Goal: Task Accomplishment & Management: Use online tool/utility

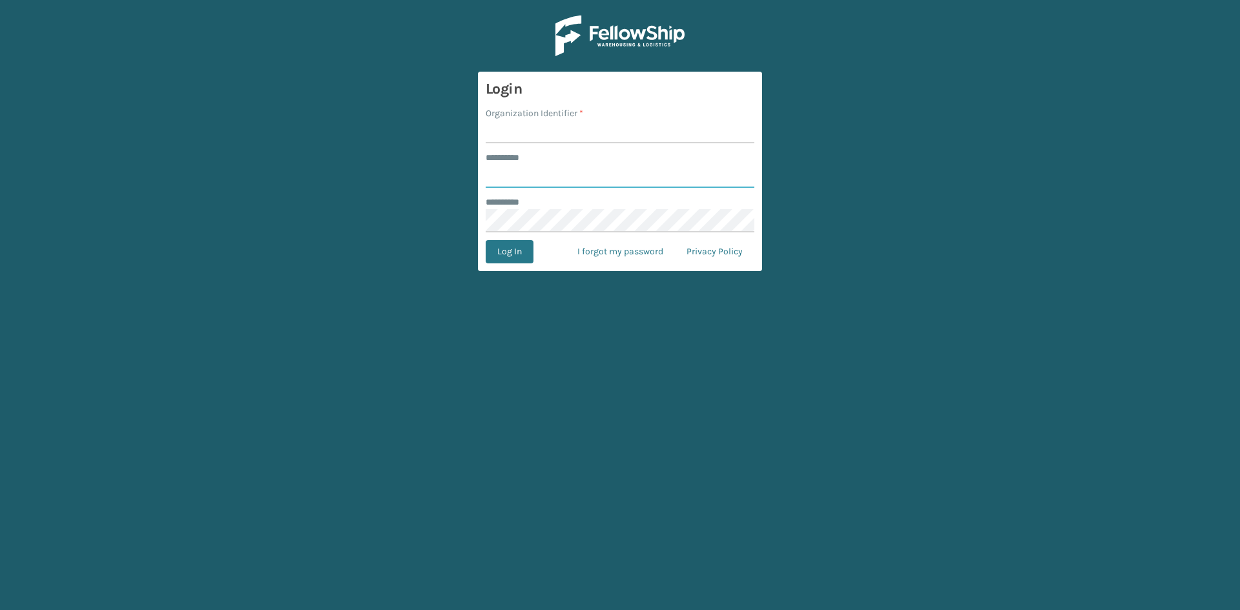
type input "*****"
click at [553, 130] on input "Organization Identifier *" at bounding box center [620, 131] width 269 height 23
type input "SuperAdminOrganization"
click at [504, 247] on button "Log In" at bounding box center [510, 251] width 48 height 23
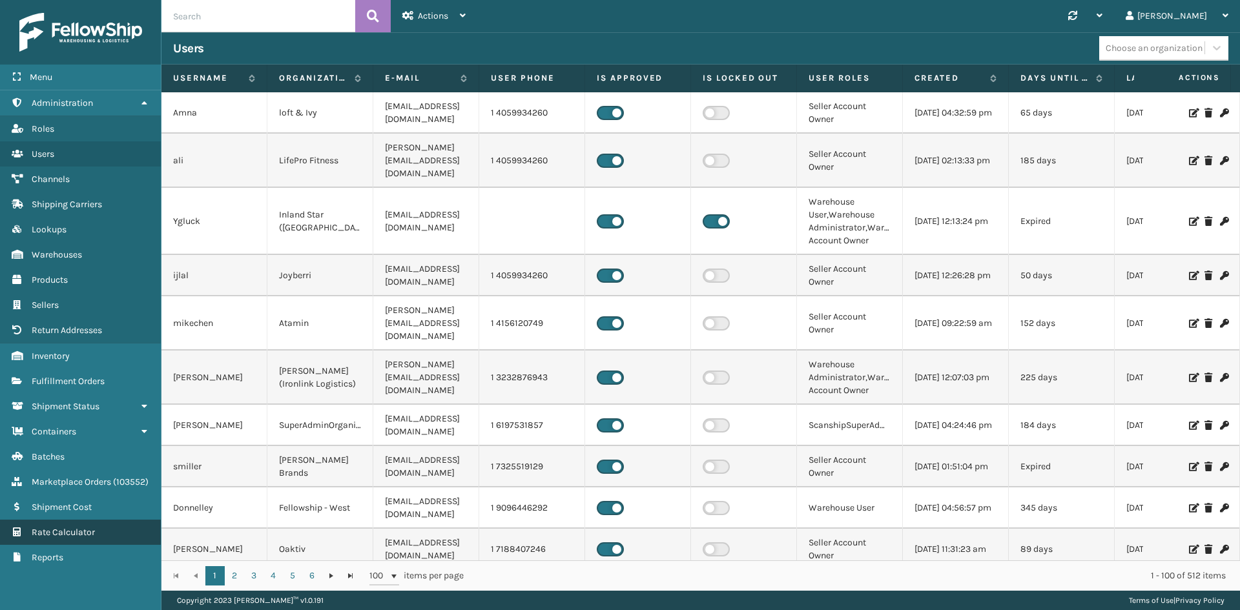
click at [63, 538] on span "Rate Calculator" at bounding box center [63, 532] width 63 height 11
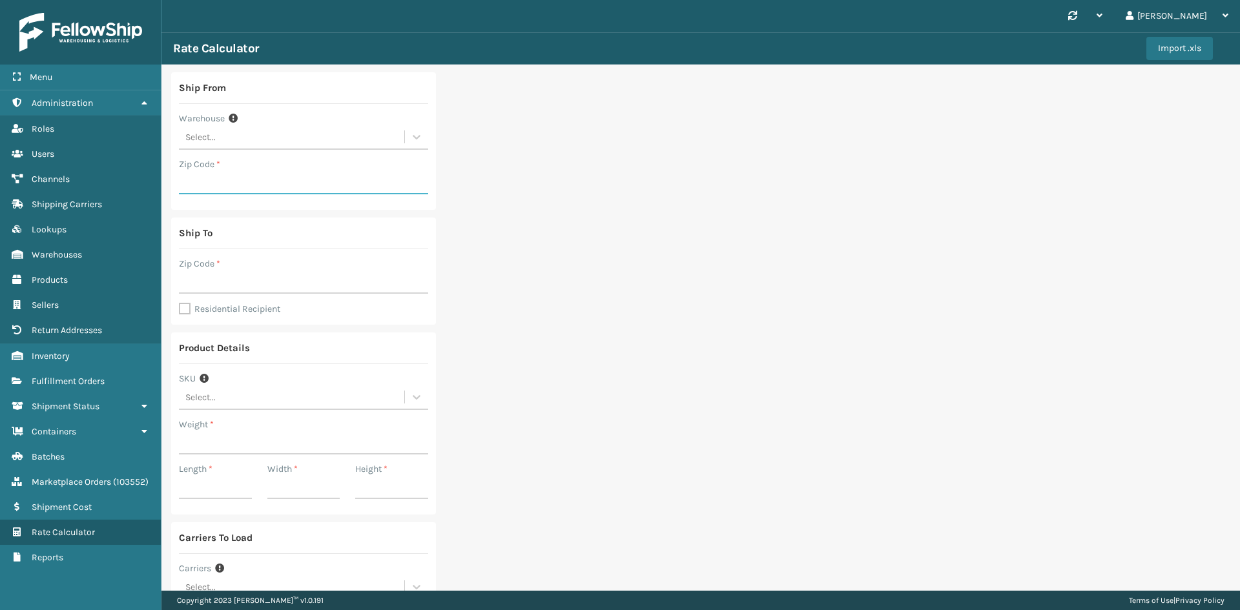
click at [209, 180] on input "Zip Code *" at bounding box center [303, 182] width 249 height 23
type input "19007"
click at [202, 283] on input "Zip Code *" at bounding box center [303, 282] width 249 height 23
type input "46168"
click at [182, 307] on label "Residential Recipient" at bounding box center [229, 309] width 101 height 11
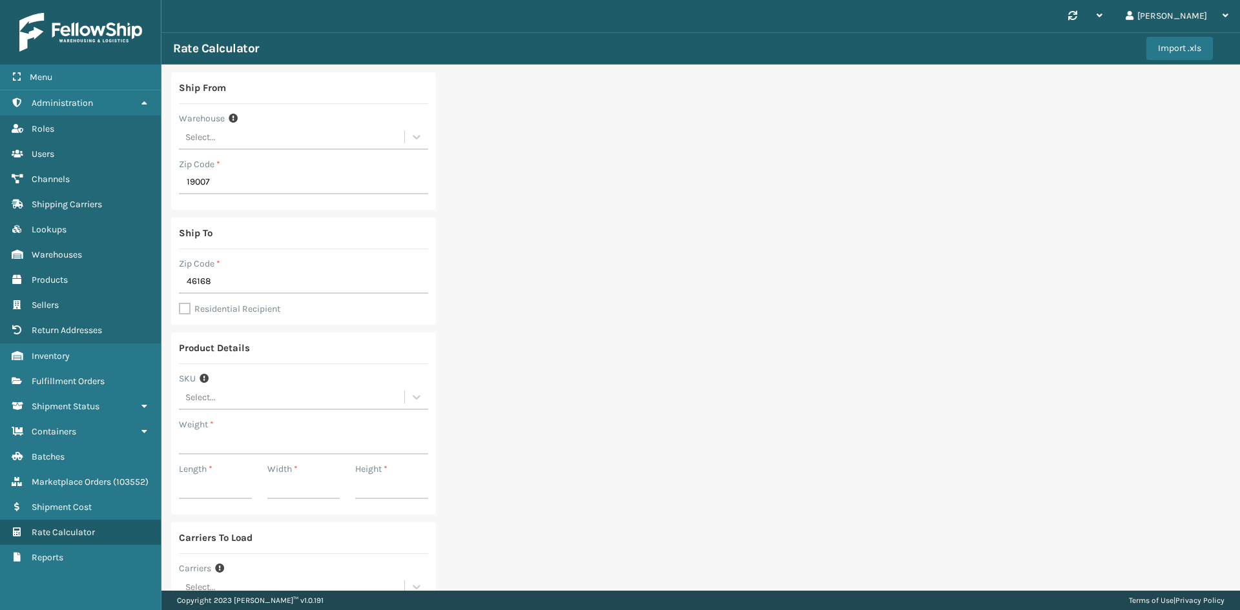
click at [180, 303] on input "Residential Recipient" at bounding box center [179, 302] width 1 height 1
checkbox input "true"
click at [205, 444] on input "Weight *" at bounding box center [303, 442] width 249 height 23
click at [203, 443] on input "Weight *" at bounding box center [303, 442] width 249 height 23
type input "50"
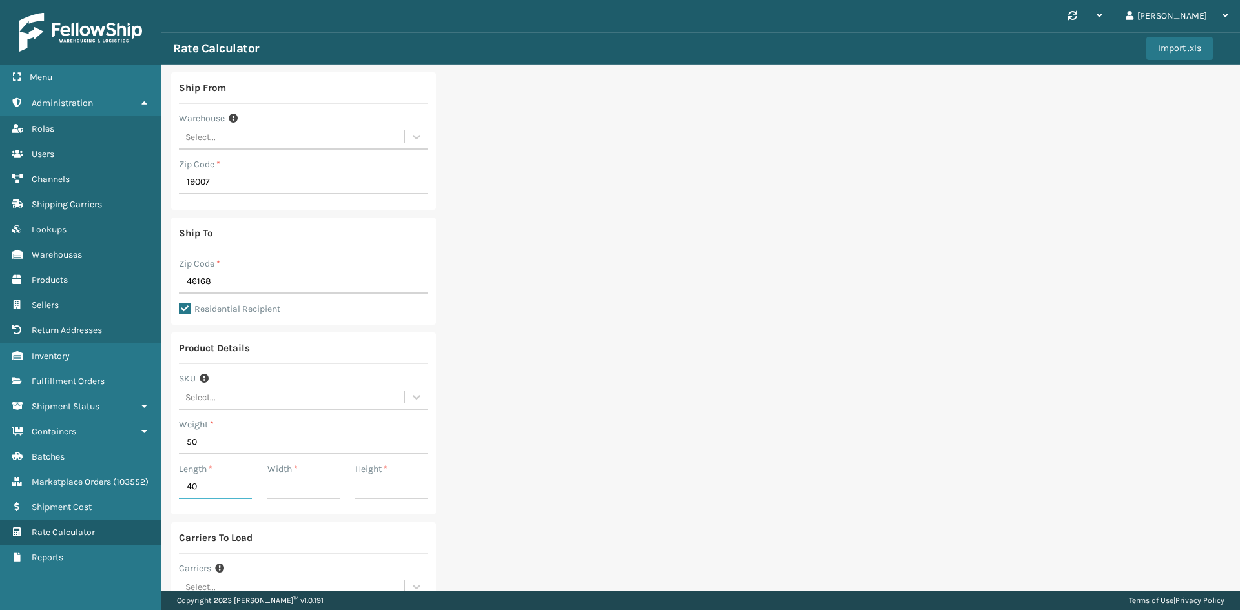
type input "40"
type input "35"
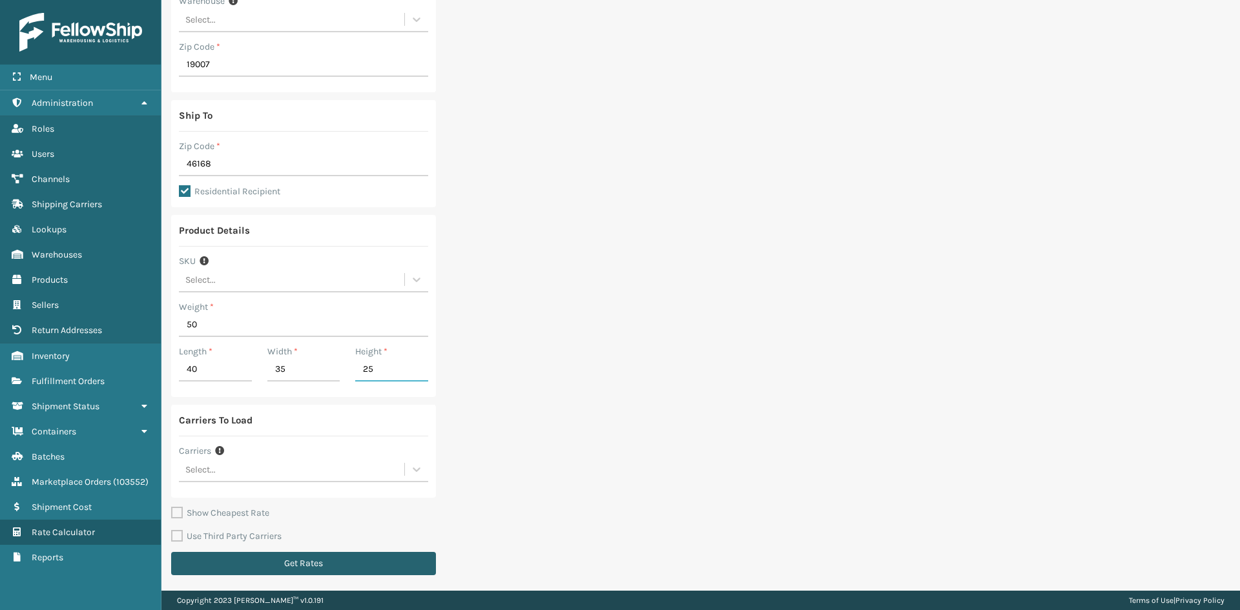
type input "25"
click at [298, 560] on button "Get Rates" at bounding box center [303, 563] width 265 height 23
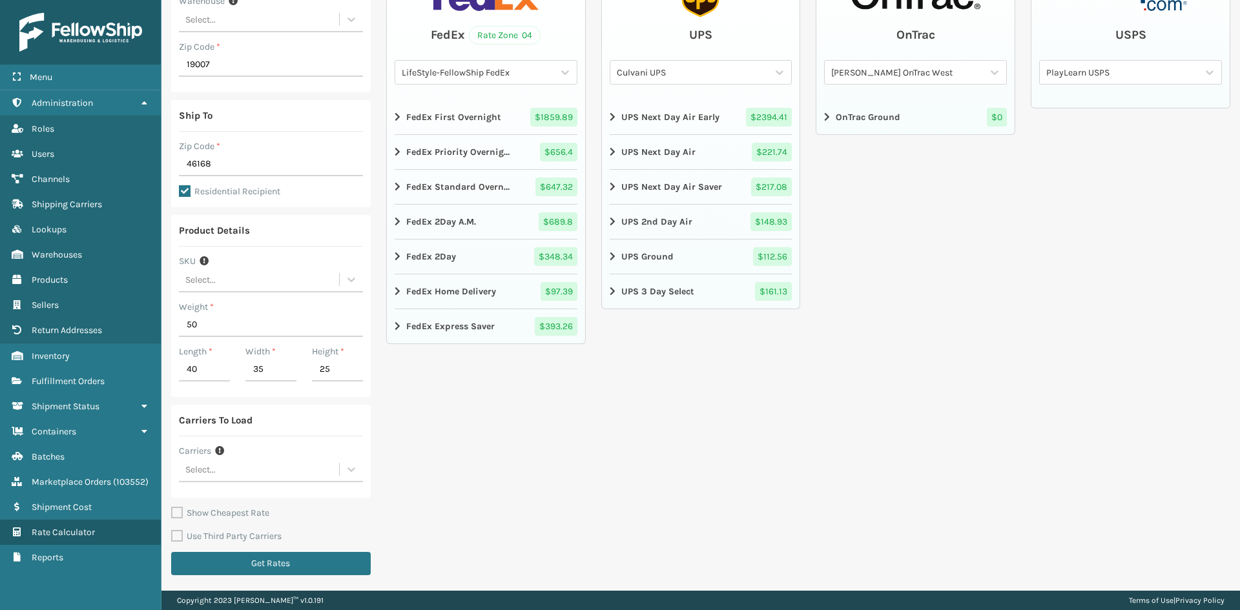
scroll to position [0, 0]
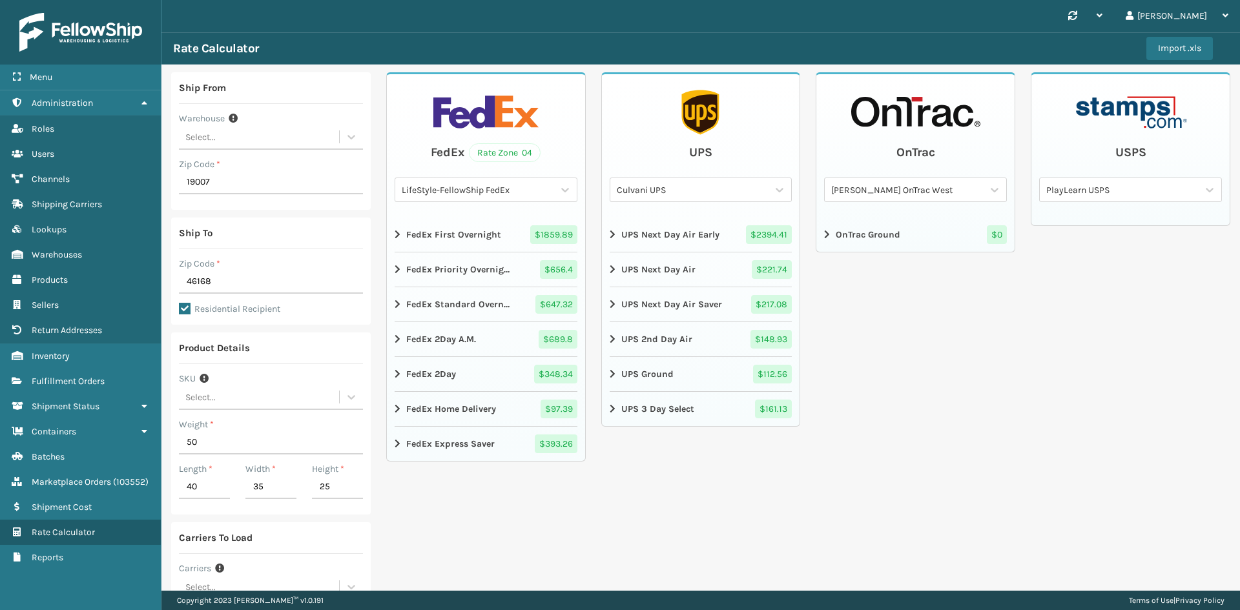
click at [464, 187] on div "LifeStyle-FellowShip FedEx" at bounding box center [478, 190] width 153 height 14
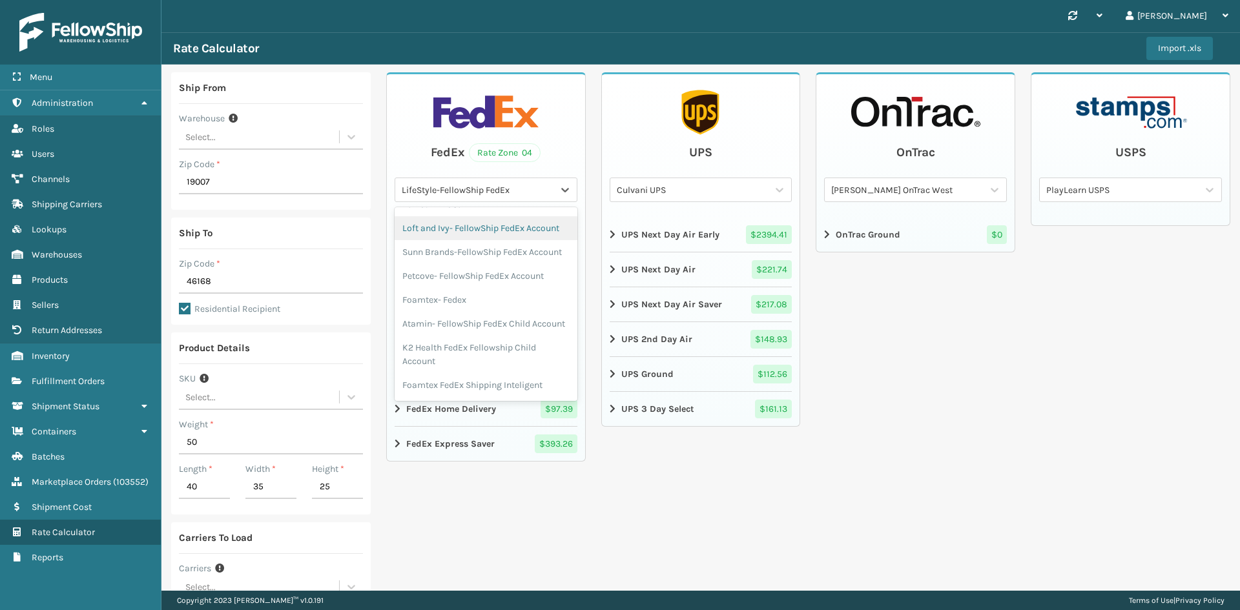
scroll to position [388, 0]
click at [438, 279] on div "Foamtex- Fedex" at bounding box center [486, 268] width 183 height 24
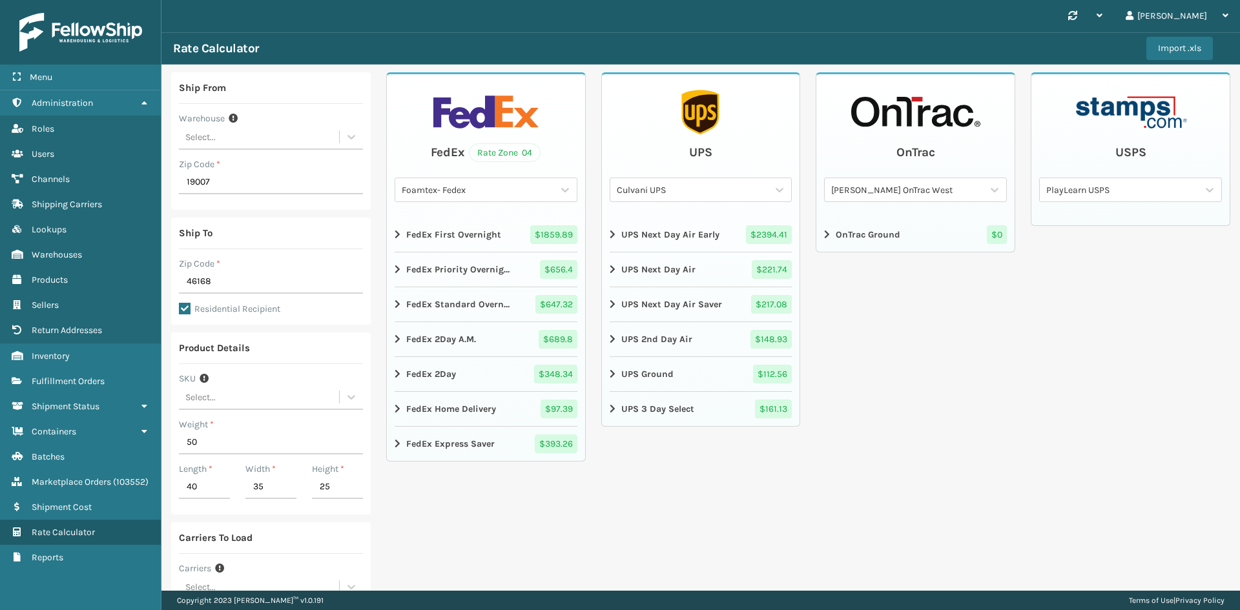
click at [395, 404] on icon at bounding box center [399, 409] width 8 height 10
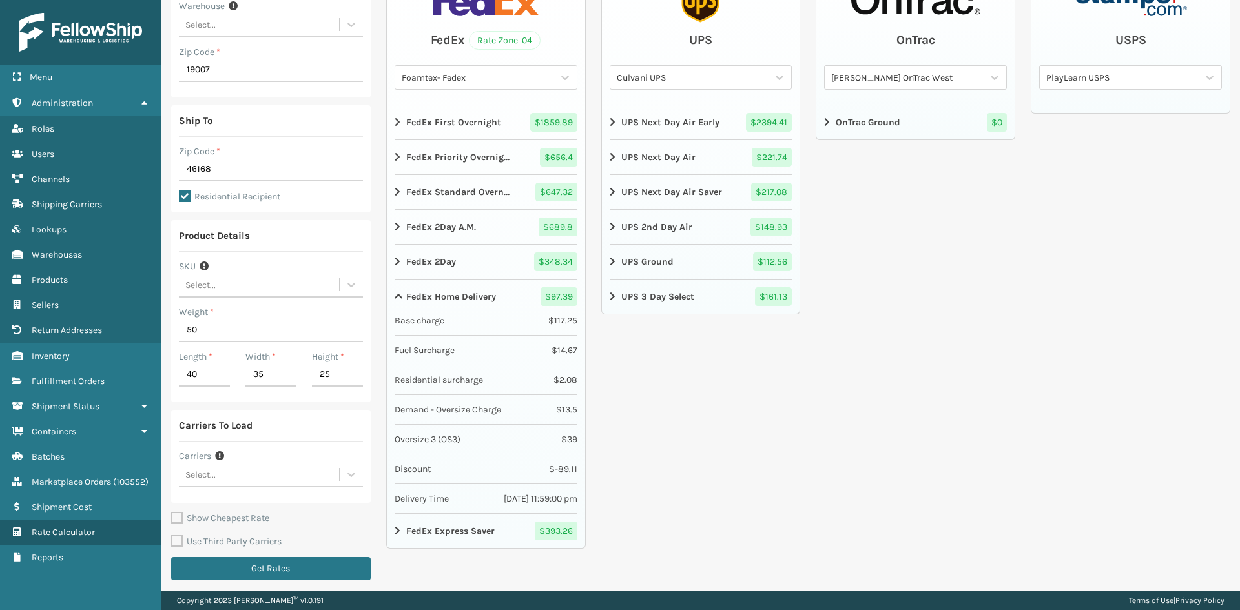
scroll to position [118, 0]
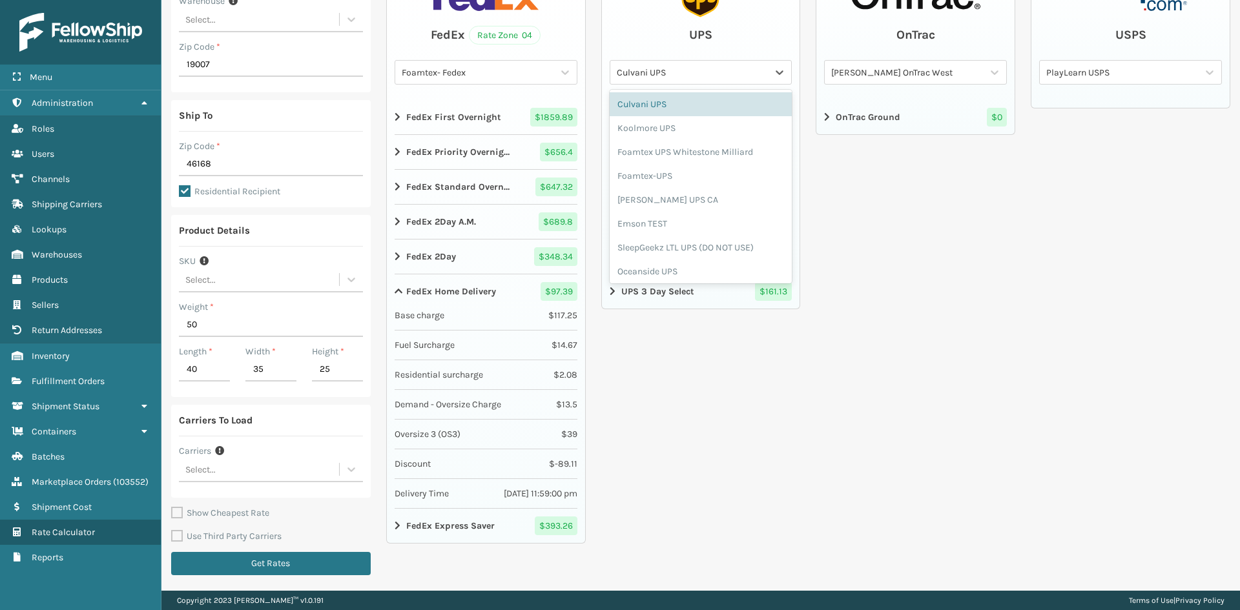
click at [645, 70] on div "Culvani UPS" at bounding box center [693, 73] width 153 height 14
click at [687, 152] on div "Foamtex UPS Whitestone Milliard" at bounding box center [701, 152] width 183 height 24
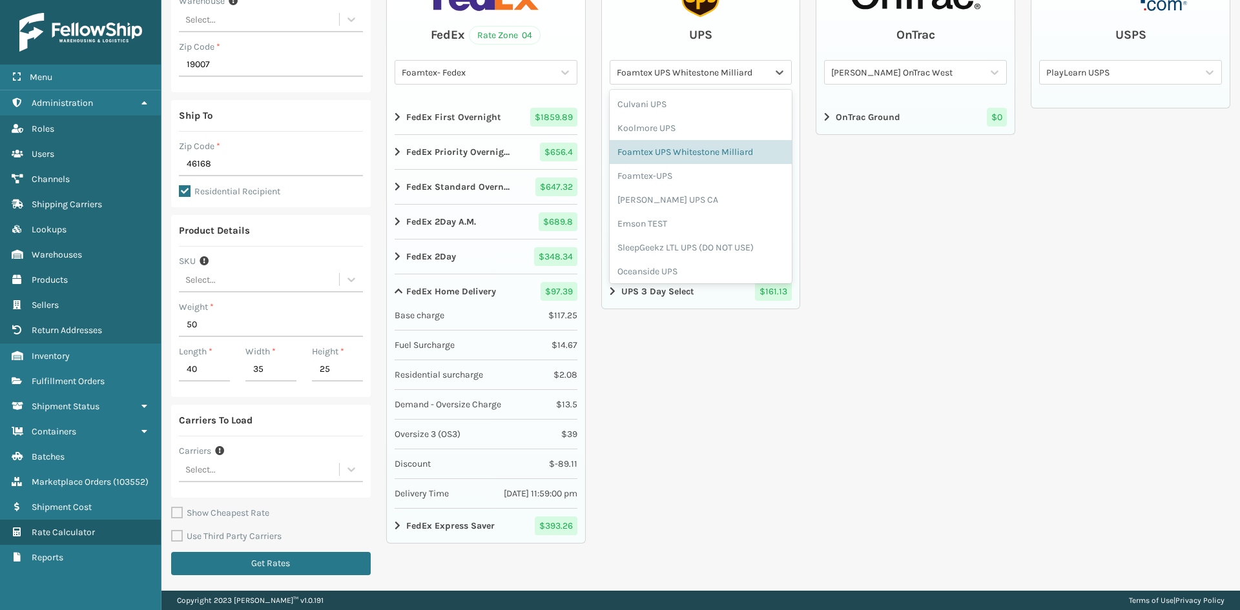
click at [682, 72] on div "Foamtex UPS Whitestone Milliard" at bounding box center [693, 73] width 153 height 14
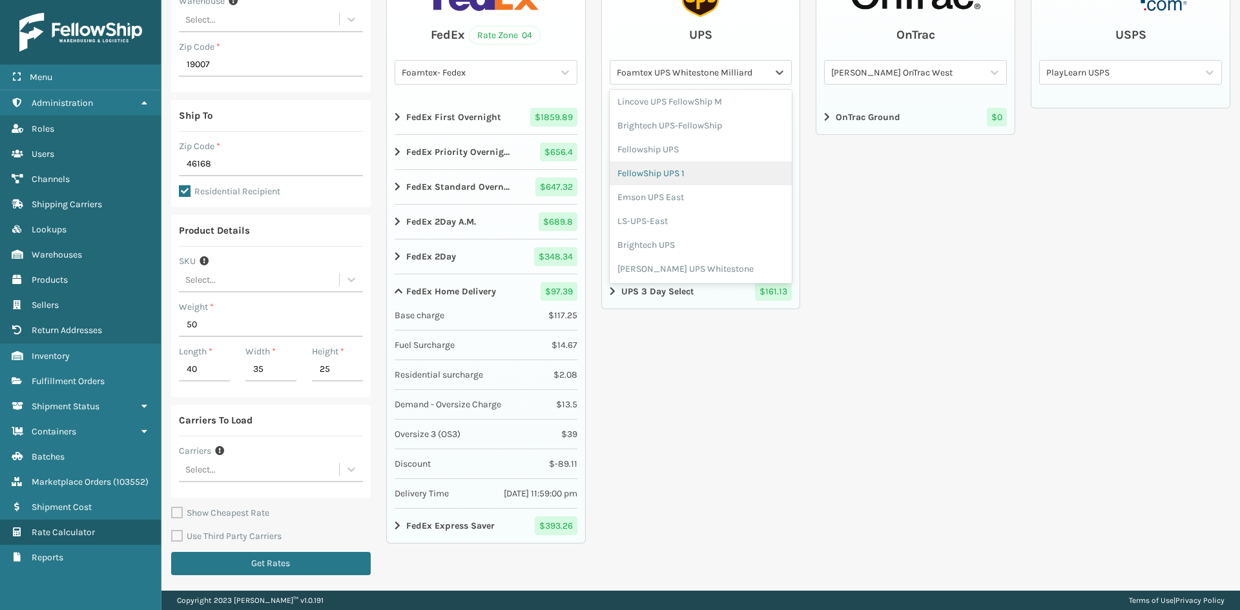
scroll to position [258, 0]
click at [707, 183] on div "Brightech UPS" at bounding box center [701, 181] width 183 height 24
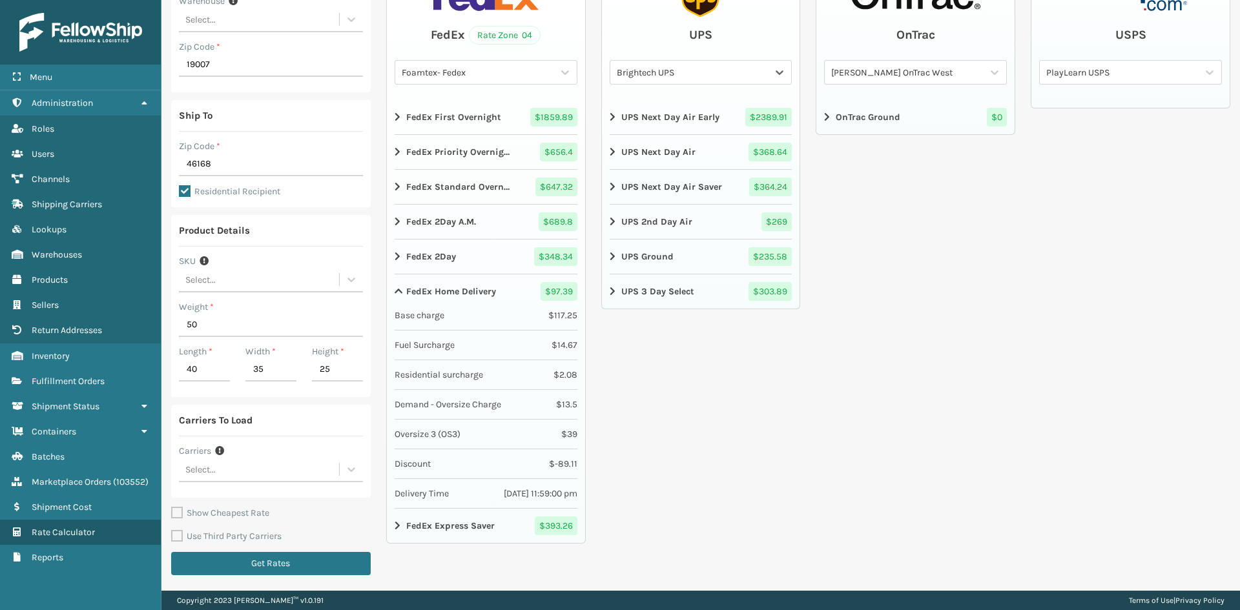
click at [679, 75] on div "Brightech UPS" at bounding box center [693, 73] width 153 height 14
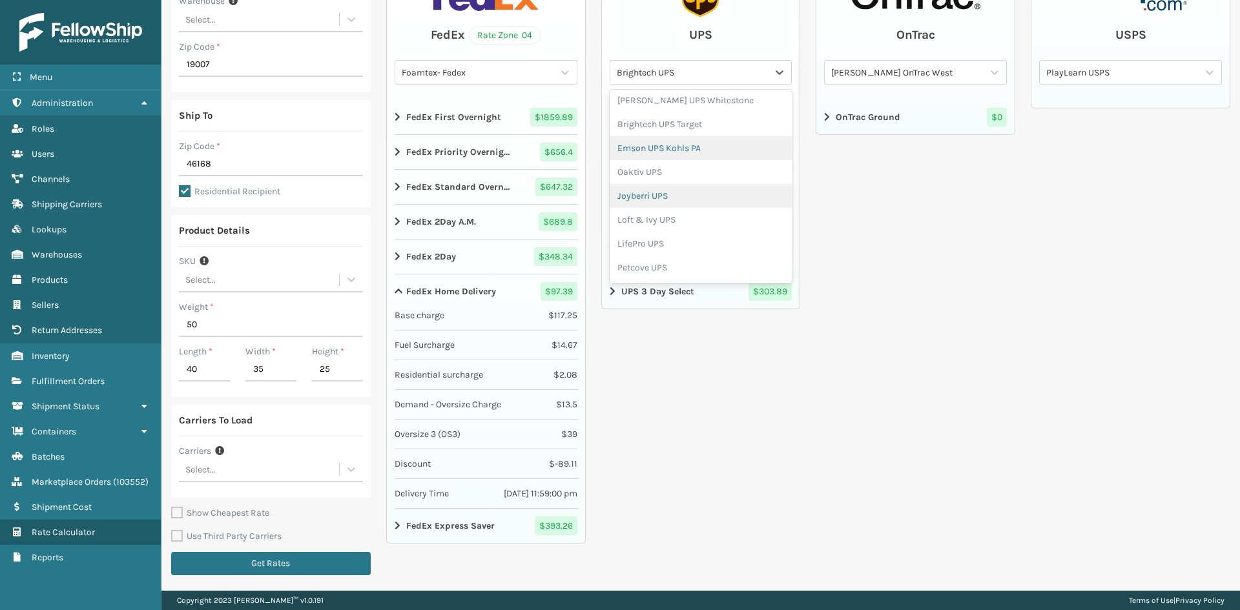
scroll to position [369, 0]
click at [642, 236] on div "LifePro UPS" at bounding box center [701, 237] width 183 height 24
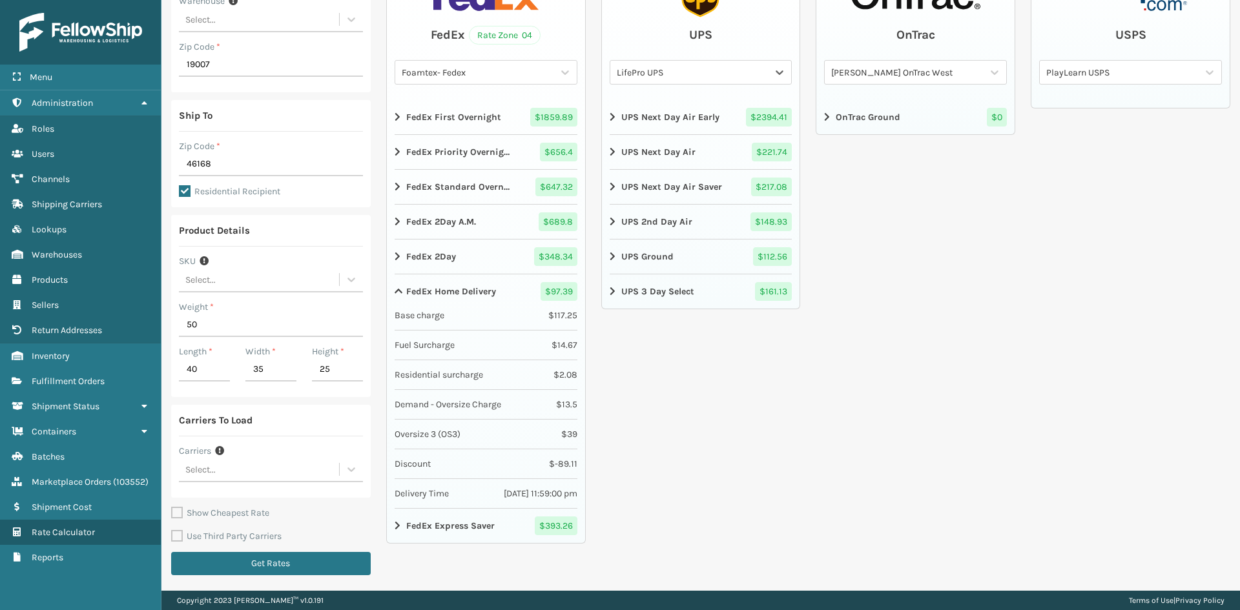
click at [665, 73] on div "LifePro UPS" at bounding box center [693, 73] width 153 height 14
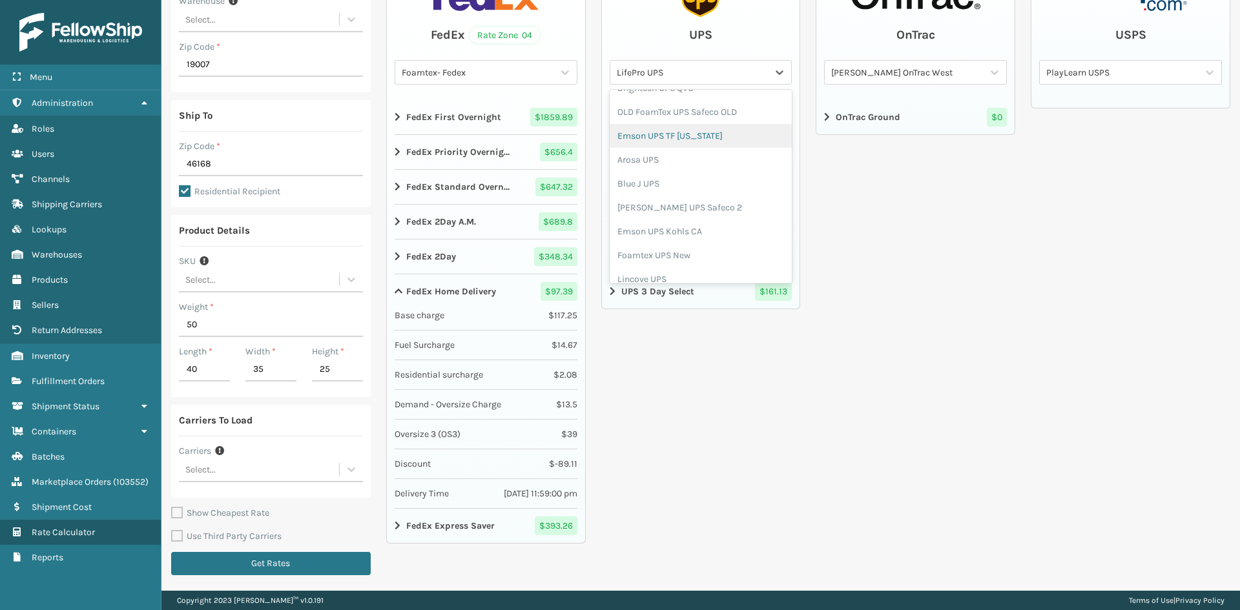
scroll to position [839, 0]
click at [697, 175] on div "Emson UPS Kohls CA" at bounding box center [701, 187] width 183 height 24
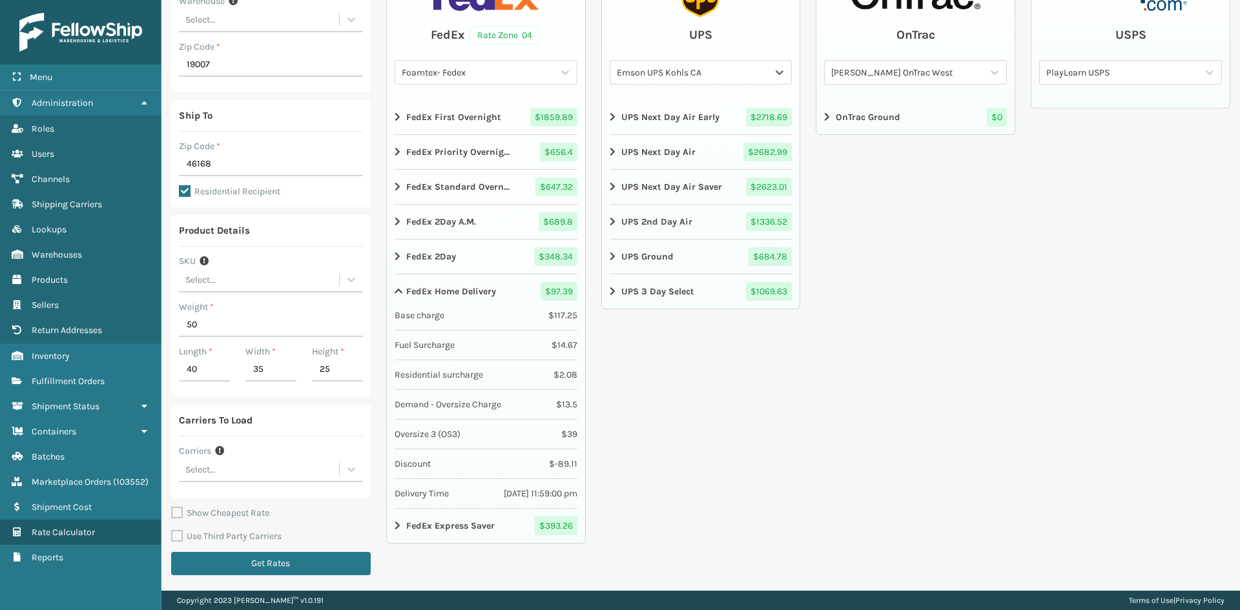
click at [669, 71] on div "Emson UPS Kohls CA" at bounding box center [693, 73] width 153 height 14
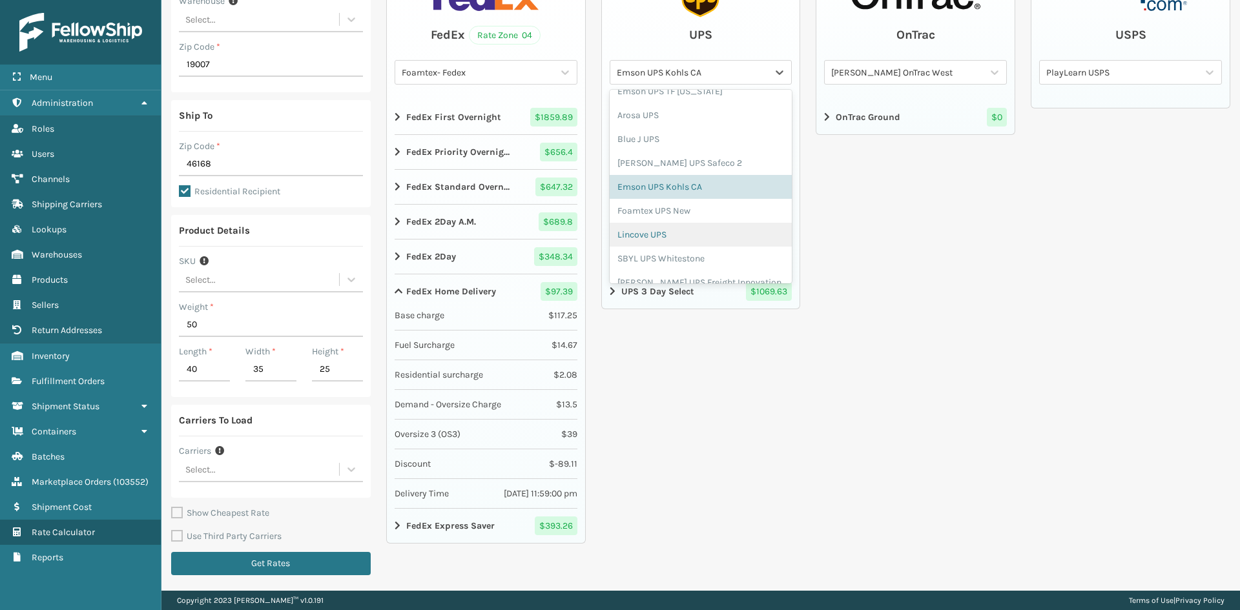
click at [667, 223] on div "Lincove UPS" at bounding box center [701, 235] width 183 height 24
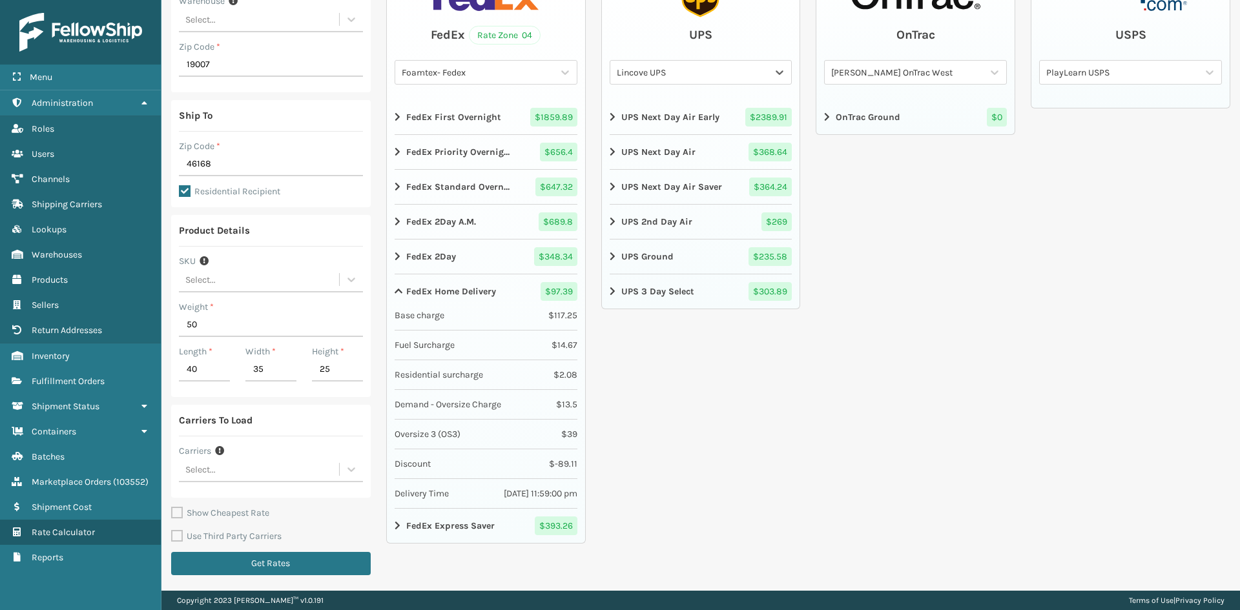
click at [679, 79] on div "Lincove UPS" at bounding box center [689, 72] width 158 height 21
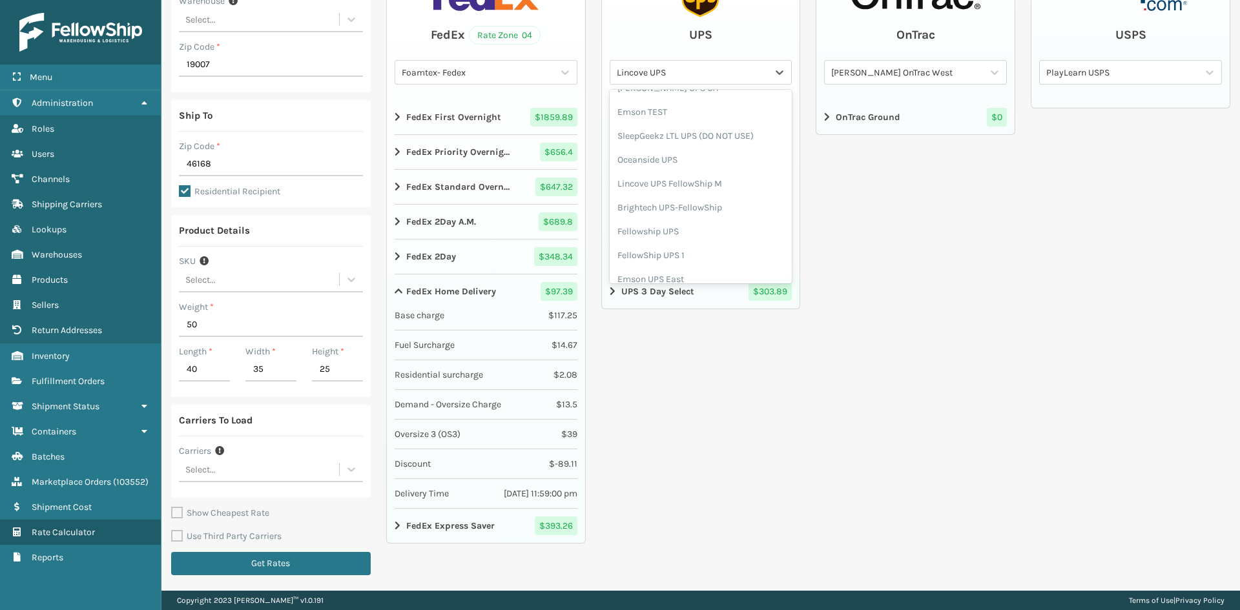
scroll to position [0, 0]
click at [678, 194] on div "[PERSON_NAME] UPS CA" at bounding box center [701, 200] width 183 height 24
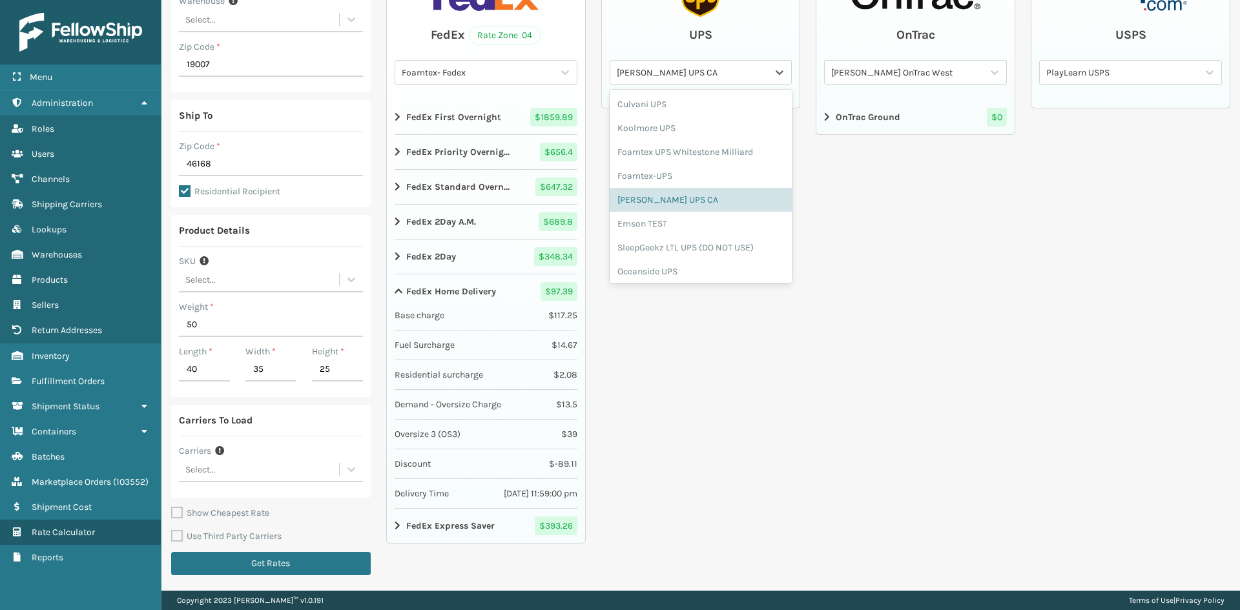
click at [652, 73] on div "[PERSON_NAME] UPS CA" at bounding box center [693, 73] width 153 height 14
click at [659, 172] on div "Foamtex-UPS" at bounding box center [701, 176] width 183 height 24
click at [649, 74] on div "Foamtex-UPS" at bounding box center [693, 73] width 153 height 14
click at [869, 208] on div "OnTrac [PERSON_NAME] OnTrac West OnTrac Ground $ 0" at bounding box center [916, 269] width 200 height 628
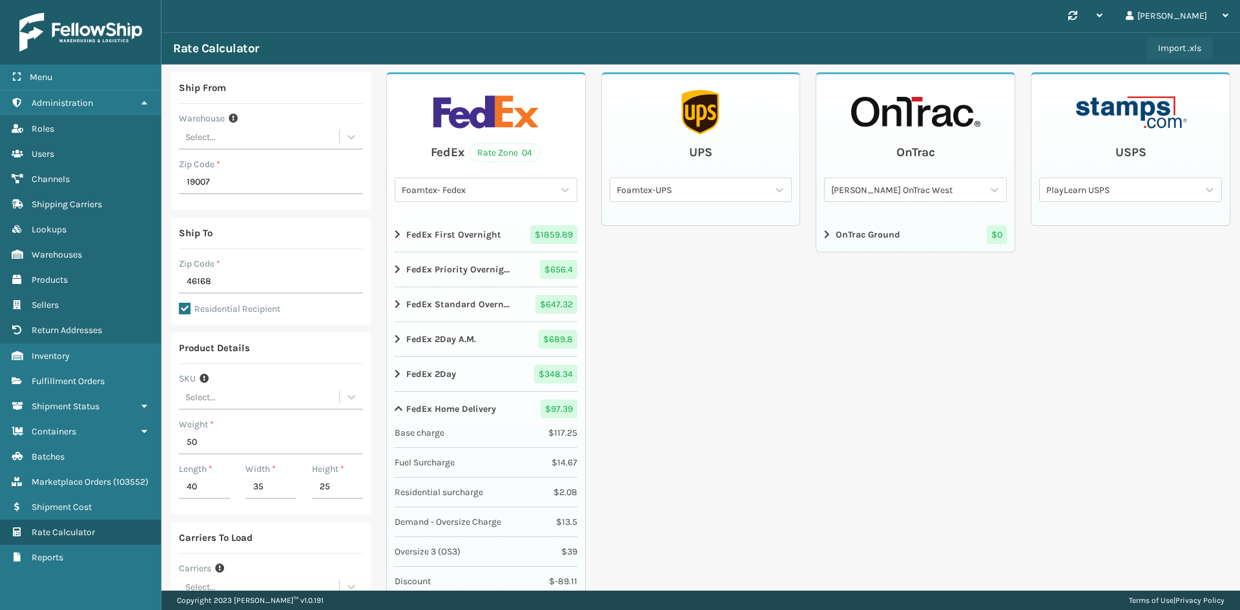
click at [1176, 44] on button "Import .xls" at bounding box center [1179, 48] width 67 height 23
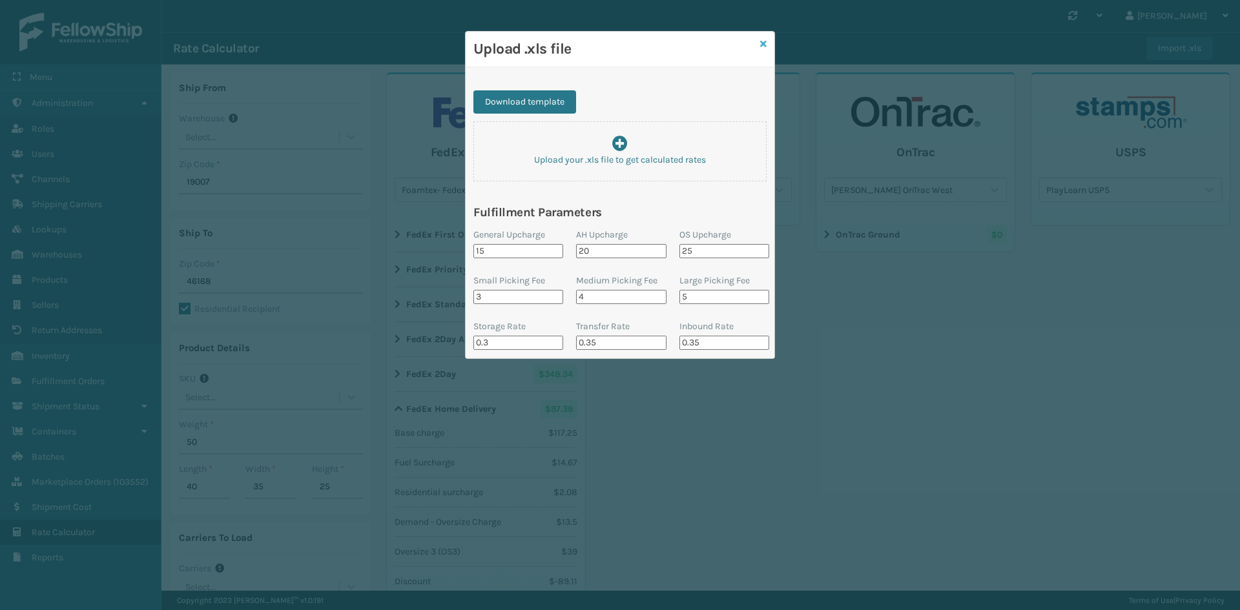
click at [763, 43] on icon at bounding box center [763, 43] width 6 height 9
